Goal: Transaction & Acquisition: Purchase product/service

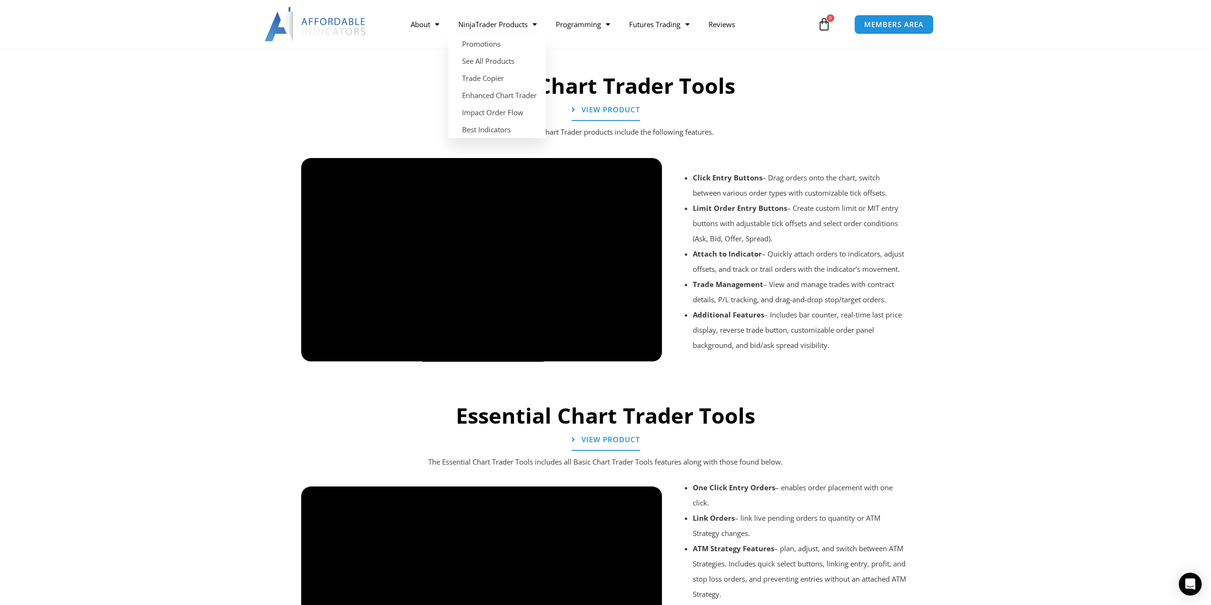
scroll to position [661, 0]
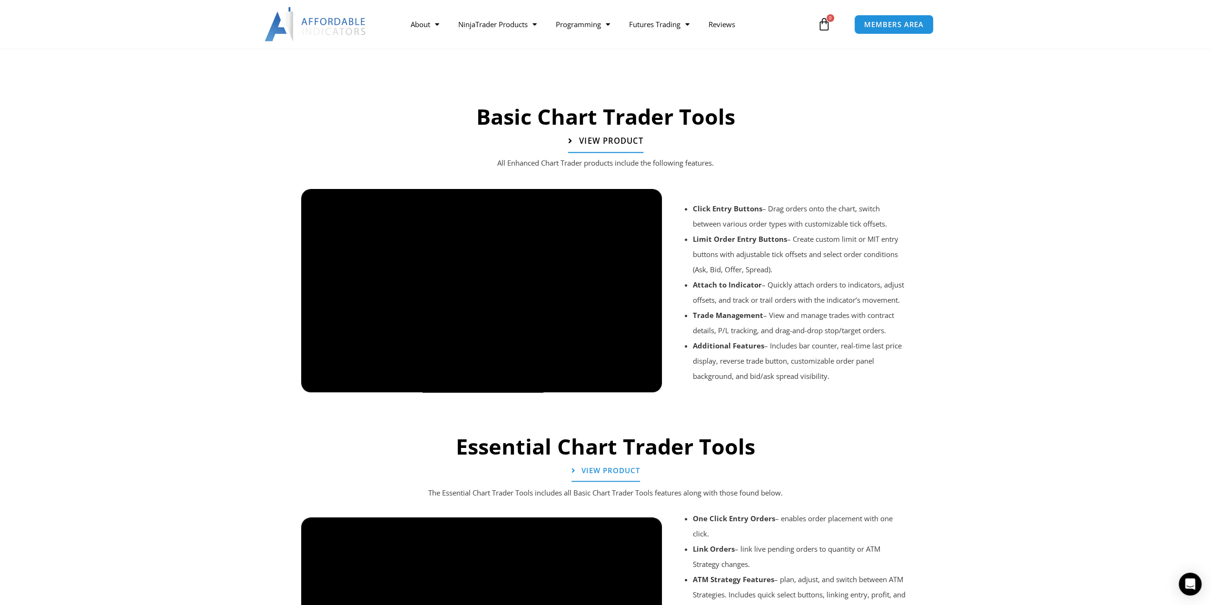
click at [605, 139] on span "View Product" at bounding box center [610, 141] width 64 height 8
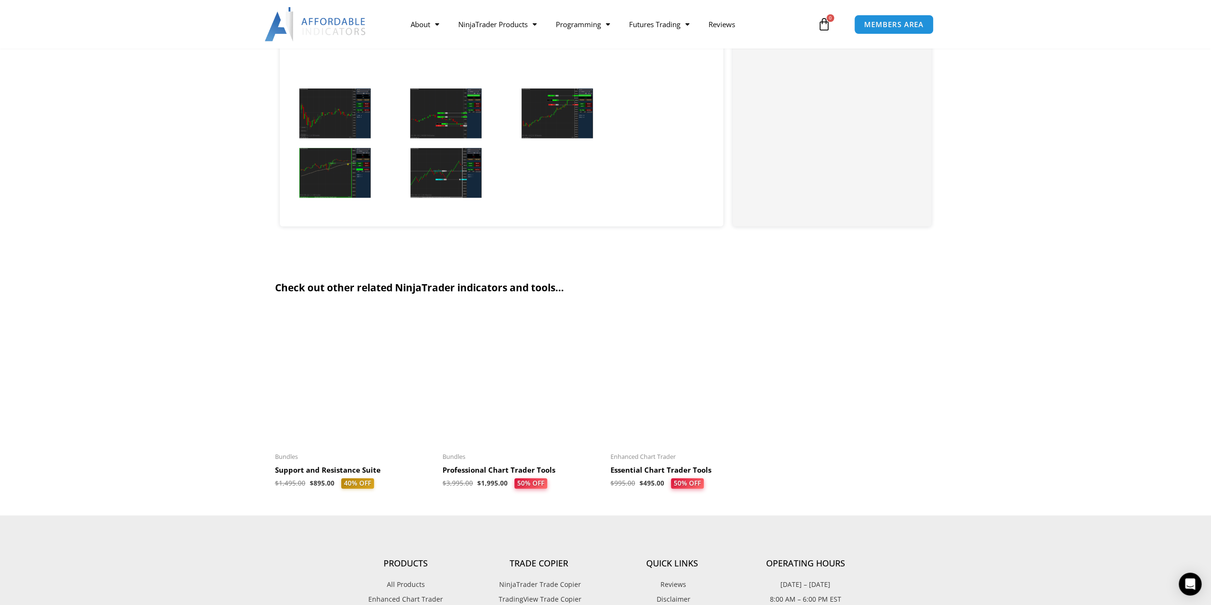
scroll to position [2474, 0]
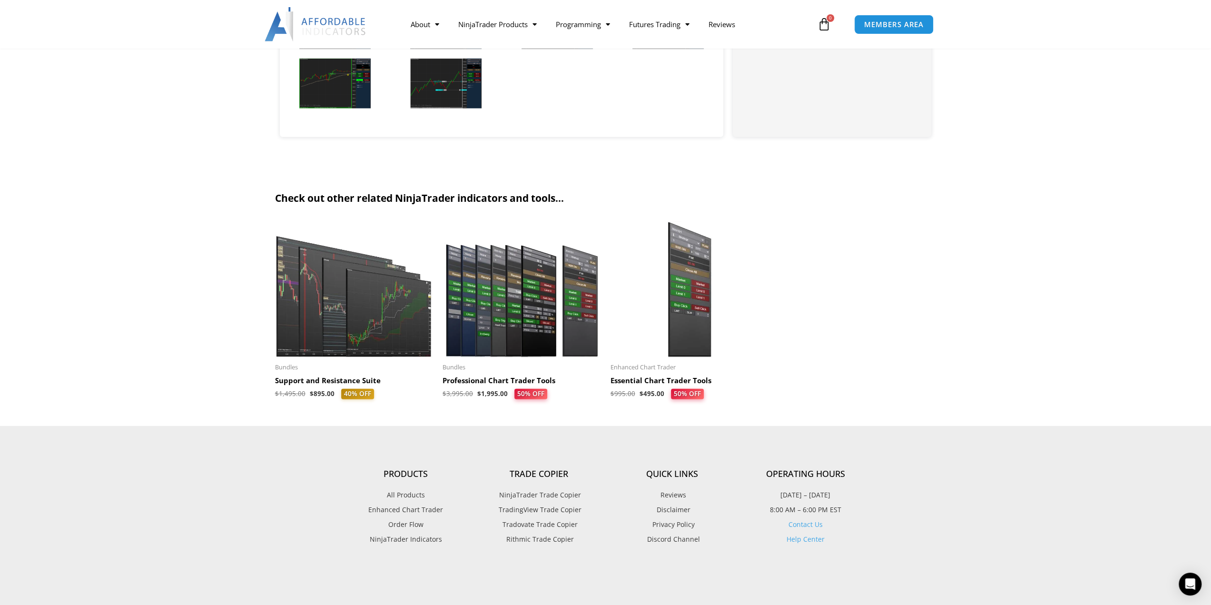
click at [674, 382] on h2 "Essential Chart Trader Tools" at bounding box center [689, 381] width 158 height 10
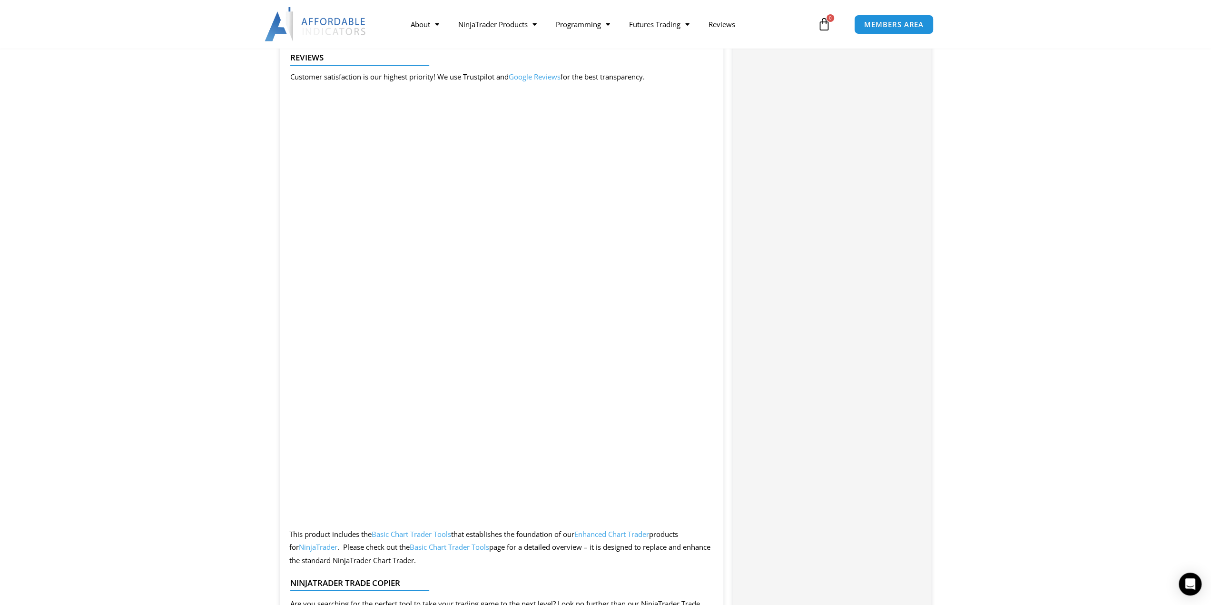
scroll to position [1237, 0]
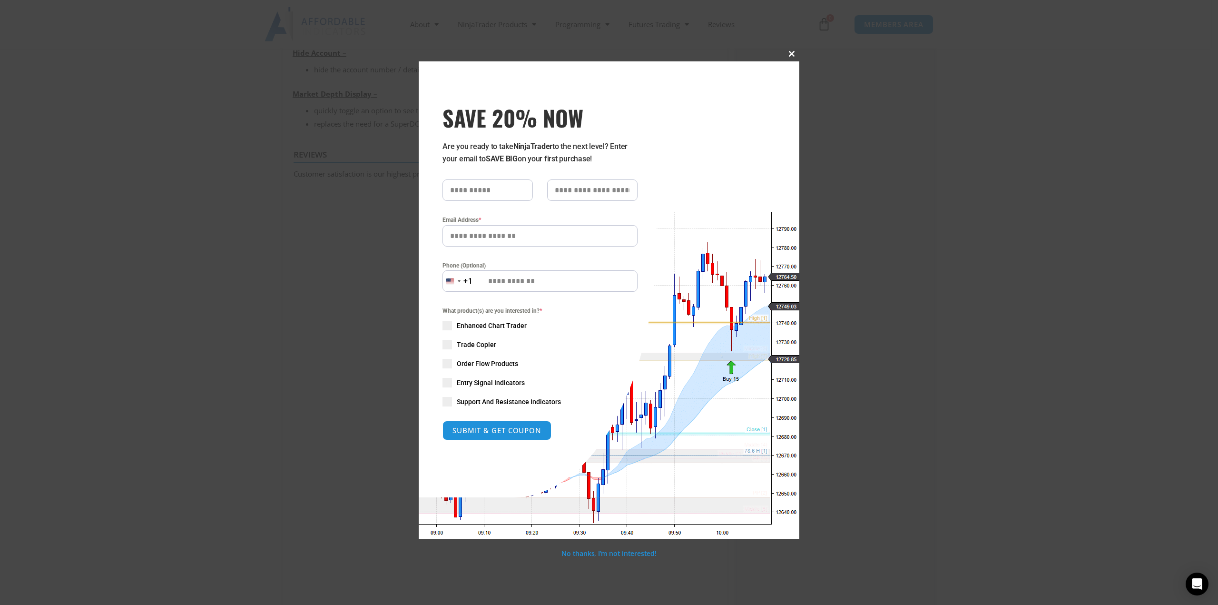
drag, startPoint x: 788, startPoint y: 58, endPoint x: 331, endPoint y: 85, distance: 457.5
click at [788, 58] on button "Close this module" at bounding box center [791, 53] width 15 height 15
